Goal: Transaction & Acquisition: Purchase product/service

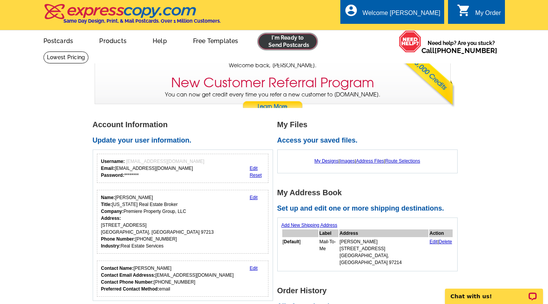
click at [284, 40] on link at bounding box center [287, 41] width 59 height 15
click at [289, 43] on link at bounding box center [287, 41] width 59 height 15
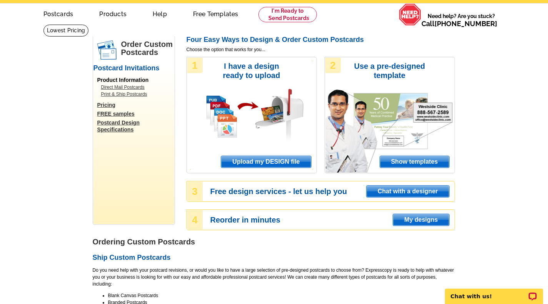
scroll to position [30, 0]
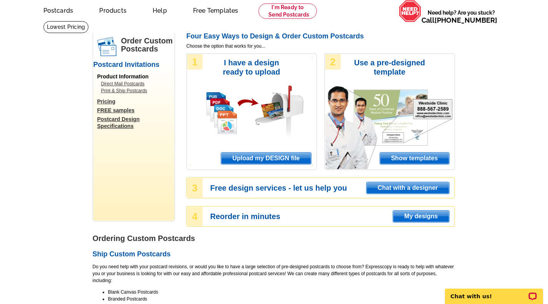
click at [281, 154] on span "Upload my DESIGN file" at bounding box center [266, 159] width 90 height 12
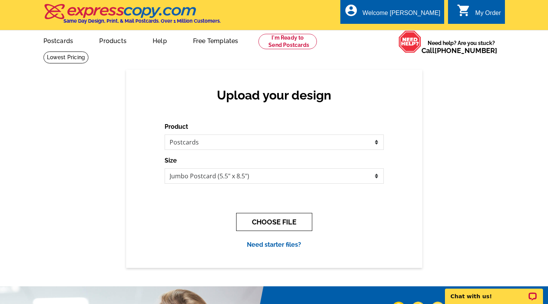
click at [271, 221] on button "CHOOSE FILE" at bounding box center [274, 222] width 76 height 18
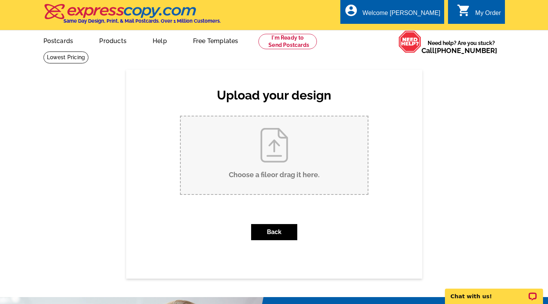
click at [284, 163] on input "Choose a file or drag it here ." at bounding box center [274, 155] width 187 height 78
type input "C:\fakepath\Two Homes Two Days Postcard Mailer.pdf"
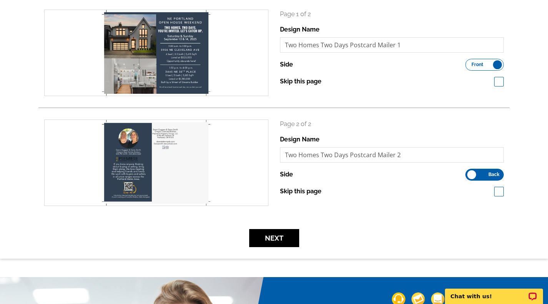
scroll to position [118, 0]
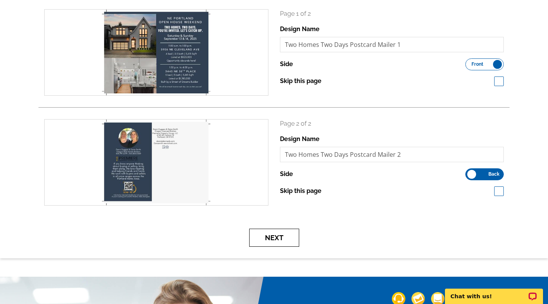
click at [274, 242] on button "Next" at bounding box center [274, 238] width 50 height 18
click at [274, 239] on button "Next" at bounding box center [274, 238] width 50 height 18
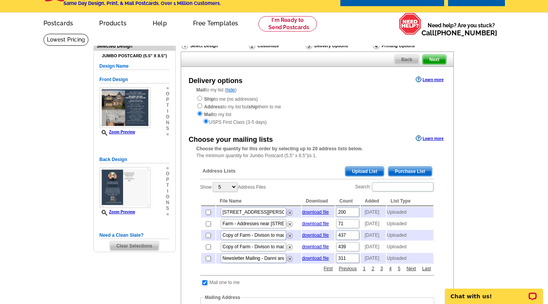
scroll to position [35, 0]
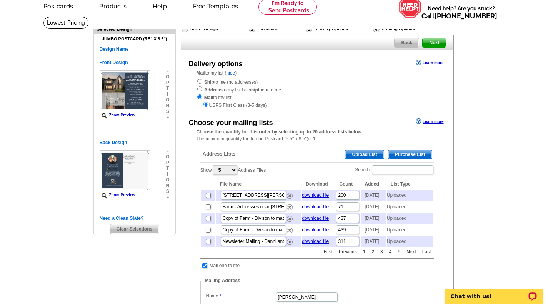
click at [365, 154] on span "Upload List" at bounding box center [364, 154] width 38 height 9
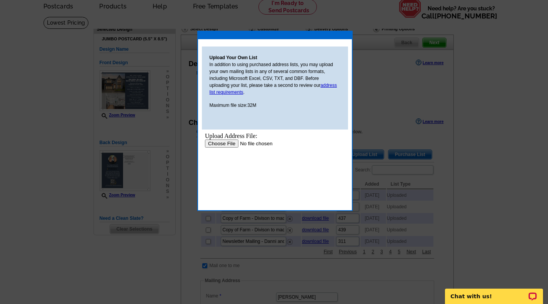
scroll to position [0, 0]
click at [227, 144] on input "file" at bounding box center [252, 143] width 97 height 8
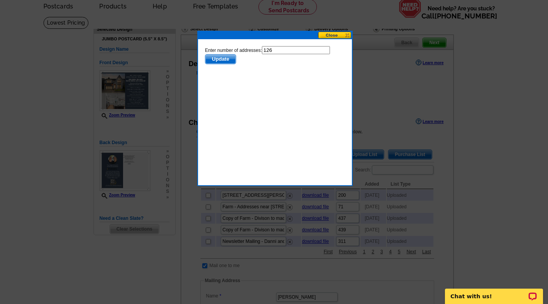
click at [275, 51] on input "126" at bounding box center [295, 50] width 68 height 8
type input "125"
click at [223, 58] on span "Update" at bounding box center [220, 59] width 30 height 9
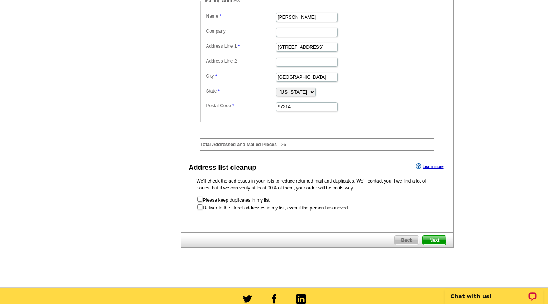
scroll to position [315, 0]
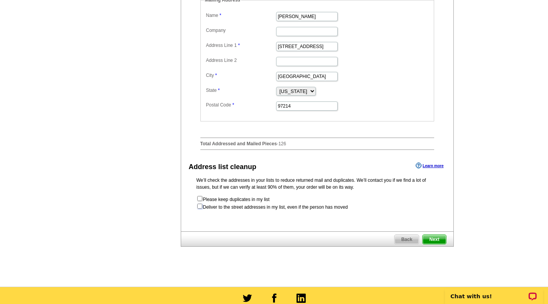
click at [201, 209] on input "checkbox" at bounding box center [199, 206] width 5 height 5
checkbox input "true"
radio input "true"
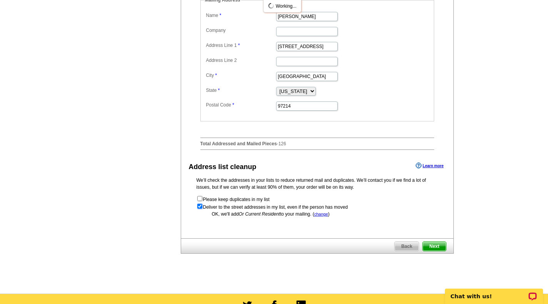
scroll to position [0, 0]
click at [433, 251] on span "Next" at bounding box center [433, 246] width 23 height 9
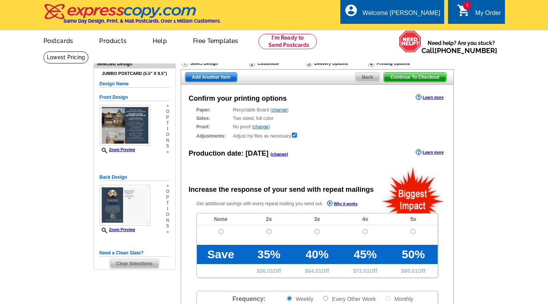
radio input "false"
click at [280, 111] on link "change" at bounding box center [279, 109] width 15 height 5
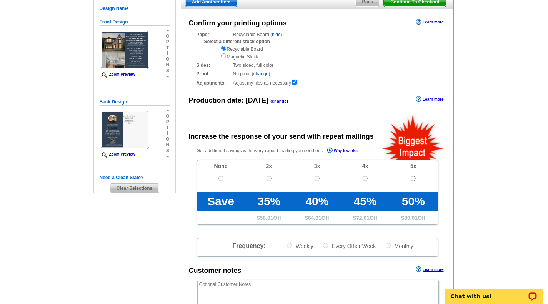
scroll to position [138, 0]
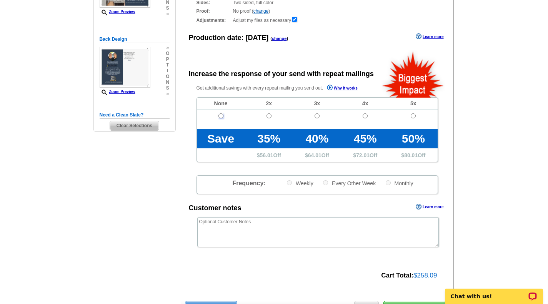
click at [221, 115] on input "radio" at bounding box center [220, 115] width 5 height 5
radio input "true"
click at [276, 224] on textarea at bounding box center [317, 232] width 241 height 30
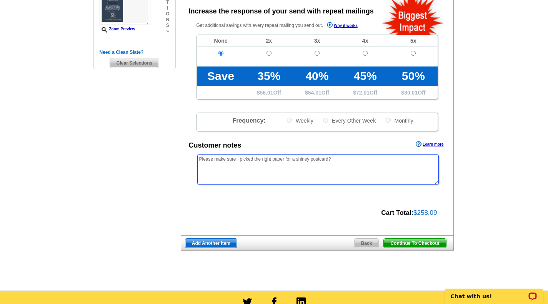
scroll to position [222, 0]
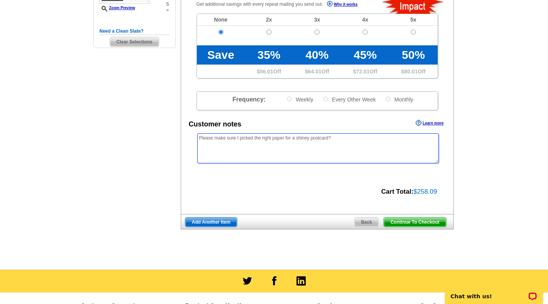
type textarea "Please make sure I picked the right paper for a shiney postcard?"
click at [412, 222] on span "Continue To Checkout" at bounding box center [414, 221] width 62 height 9
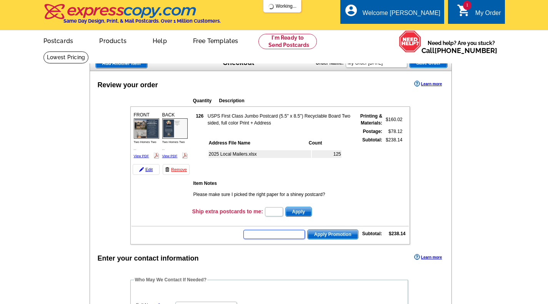
click at [264, 234] on input "text" at bounding box center [273, 234] width 61 height 9
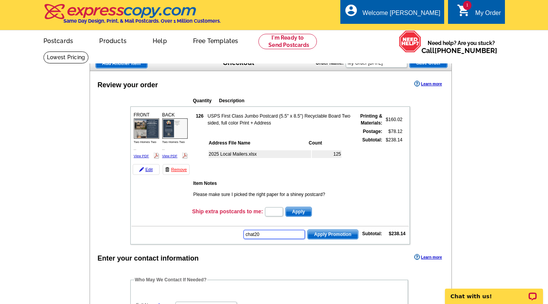
type input "chat20"
click at [327, 234] on span "Apply Promotion" at bounding box center [332, 234] width 50 height 9
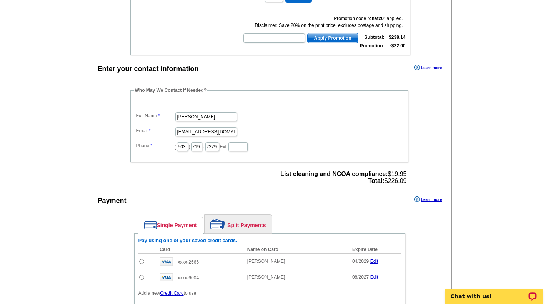
scroll to position [264, 0]
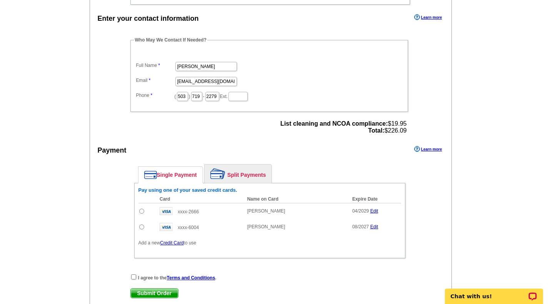
click at [247, 174] on link "Split Payments" at bounding box center [237, 173] width 67 height 18
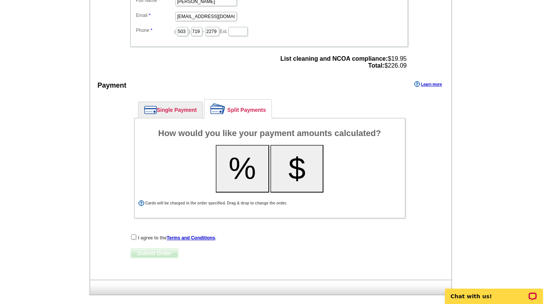
scroll to position [331, 0]
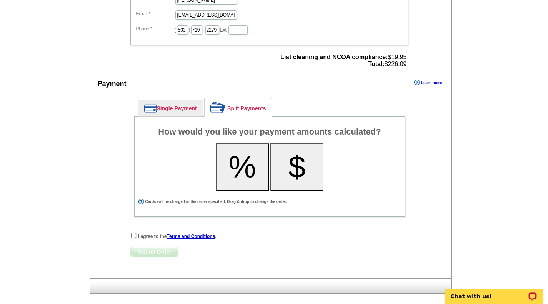
click at [239, 163] on button "%" at bounding box center [242, 167] width 53 height 48
click at [181, 108] on link "Single Payment" at bounding box center [170, 108] width 64 height 16
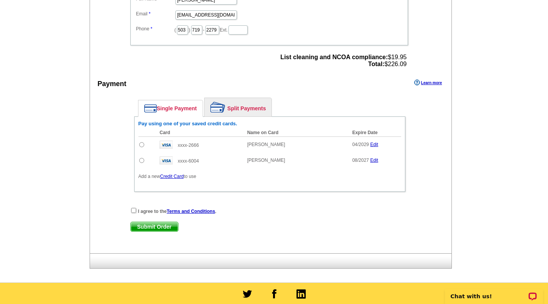
click at [249, 107] on link "Split Payments" at bounding box center [237, 107] width 67 height 18
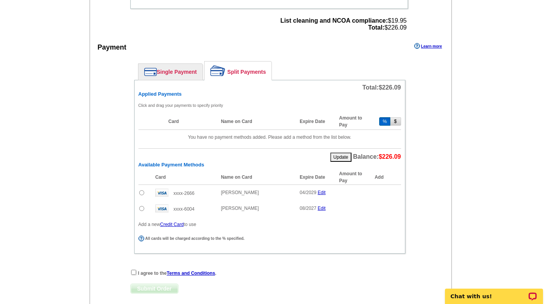
scroll to position [373, 0]
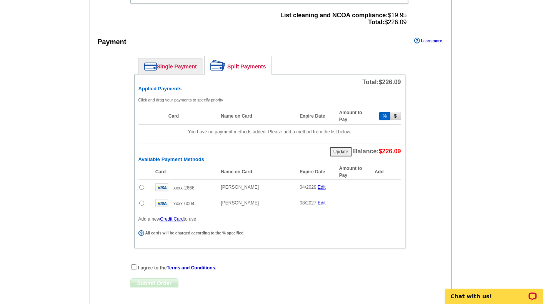
click at [142, 187] on input "radio" at bounding box center [141, 187] width 5 height 5
radio input "true"
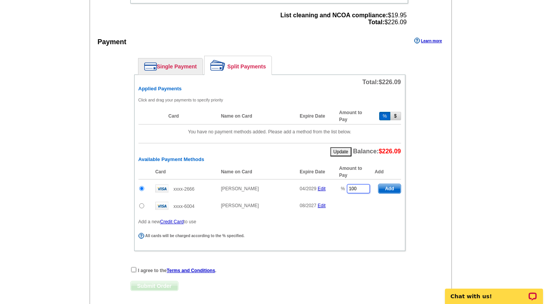
drag, startPoint x: 361, startPoint y: 188, endPoint x: 330, endPoint y: 186, distance: 30.9
click at [330, 186] on tr "xxxx-2666 Danielle M Duggan 04/2029 Edit % 100 Add" at bounding box center [269, 188] width 262 height 19
type input "50"
click at [142, 207] on input "radio" at bounding box center [141, 205] width 5 height 5
radio input "true"
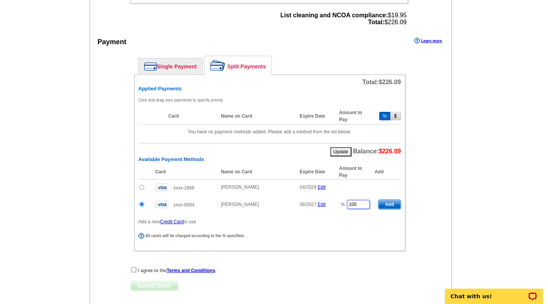
drag, startPoint x: 361, startPoint y: 206, endPoint x: 332, endPoint y: 204, distance: 28.5
click at [332, 204] on tr "xxxx-6004 Dana Smith 08/2027 Edit % 100 Add" at bounding box center [269, 204] width 262 height 18
click at [388, 204] on span "Add" at bounding box center [389, 204] width 22 height 9
type input "100"
click at [141, 188] on td at bounding box center [144, 187] width 13 height 16
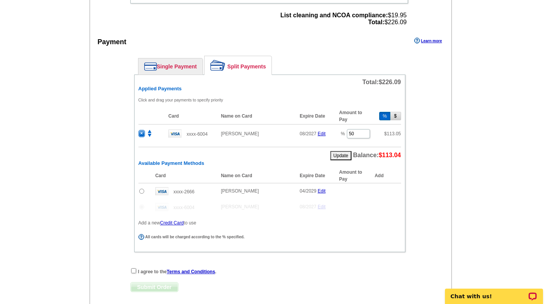
radio input "false"
click at [143, 192] on input "radio" at bounding box center [141, 191] width 5 height 5
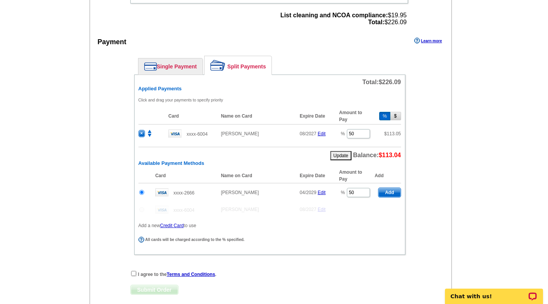
click at [392, 193] on span "Add" at bounding box center [389, 192] width 22 height 9
radio input "false"
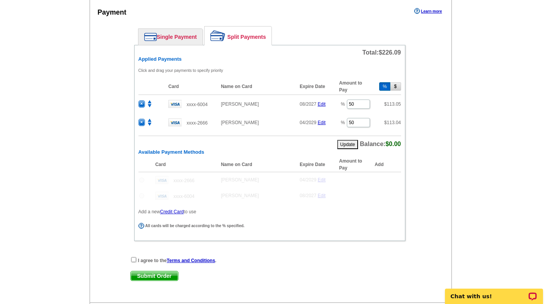
scroll to position [457, 0]
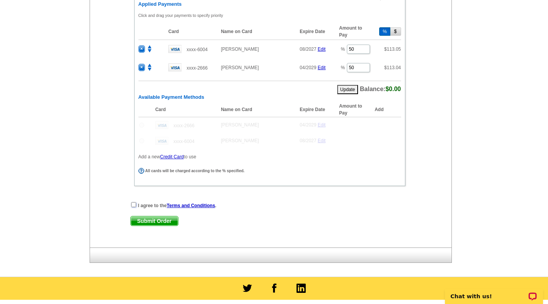
click at [134, 205] on input "checkbox" at bounding box center [133, 204] width 5 height 5
checkbox input "true"
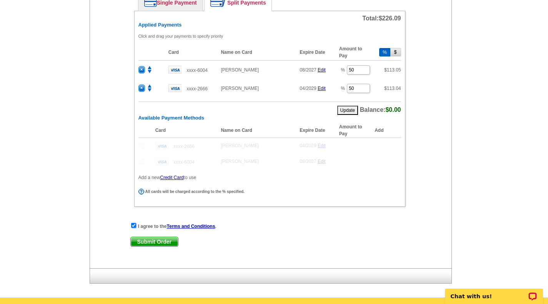
scroll to position [436, 0]
click at [162, 243] on span "Submit Order" at bounding box center [154, 241] width 47 height 9
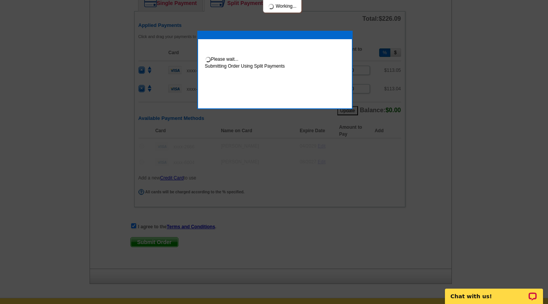
scroll to position [475, 0]
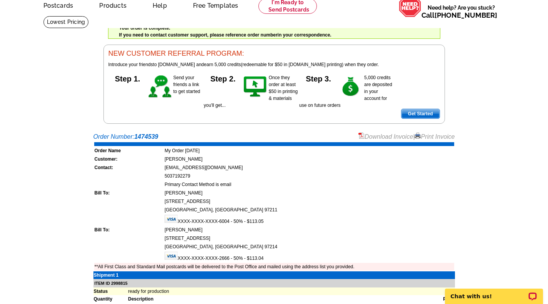
scroll to position [35, 0]
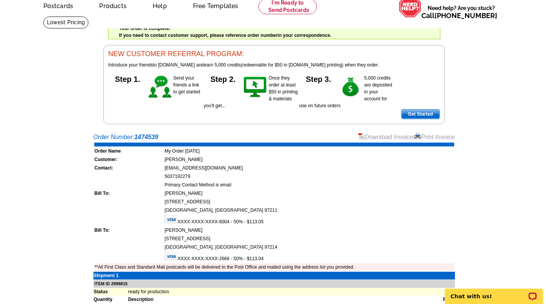
click at [380, 136] on link "Download Invoice" at bounding box center [385, 137] width 55 height 7
